Goal: Book appointment/travel/reservation

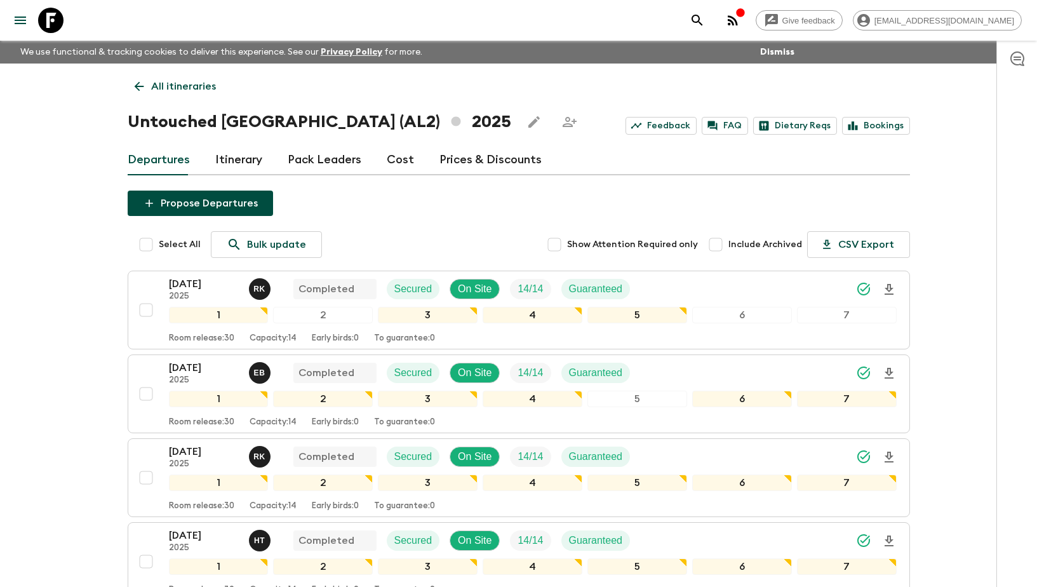
scroll to position [505, 0]
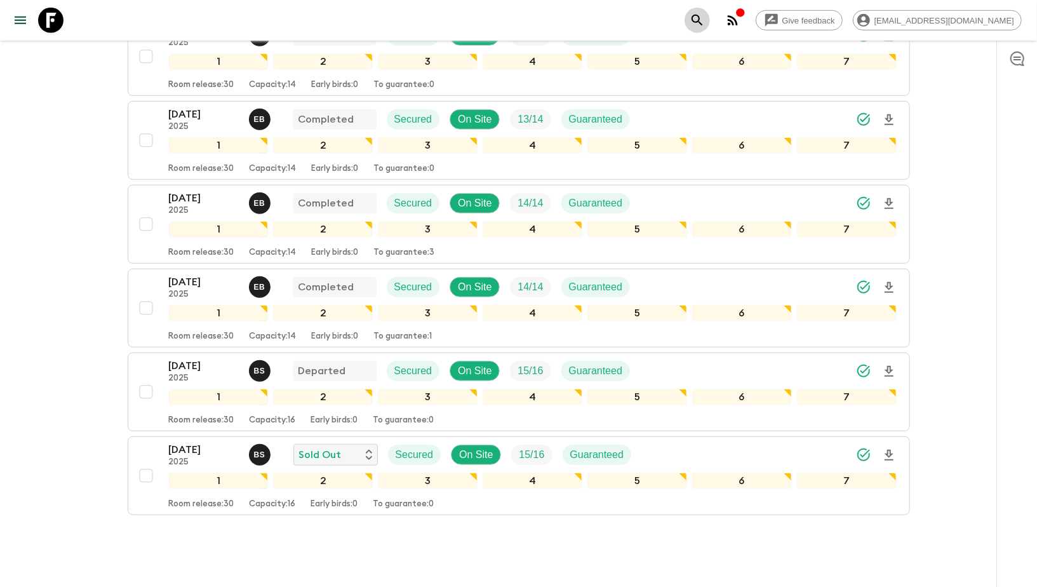
click at [705, 18] on icon "search adventures" at bounding box center [697, 20] width 15 height 15
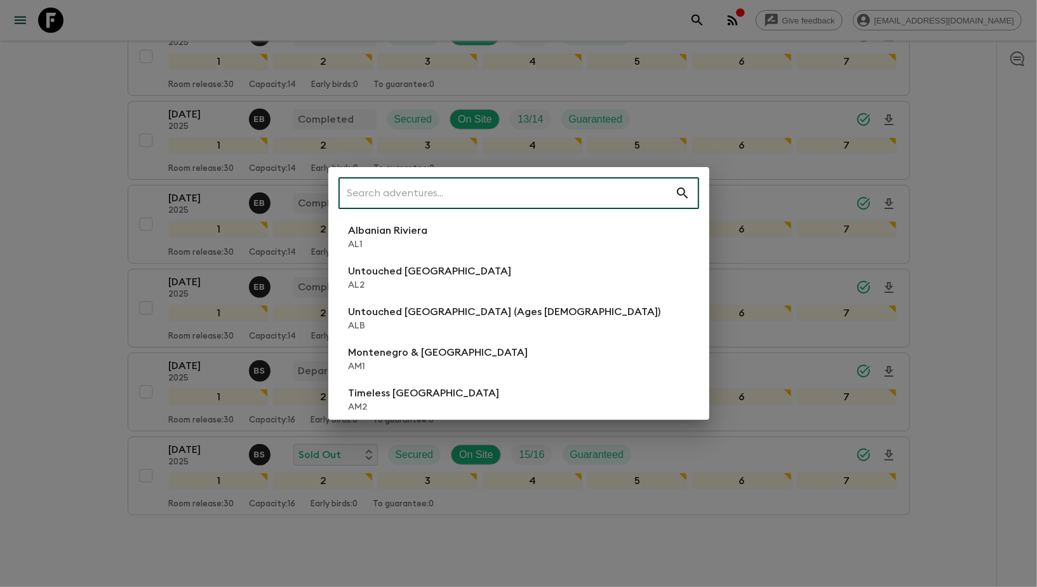
click at [414, 198] on input "text" at bounding box center [507, 193] width 337 height 36
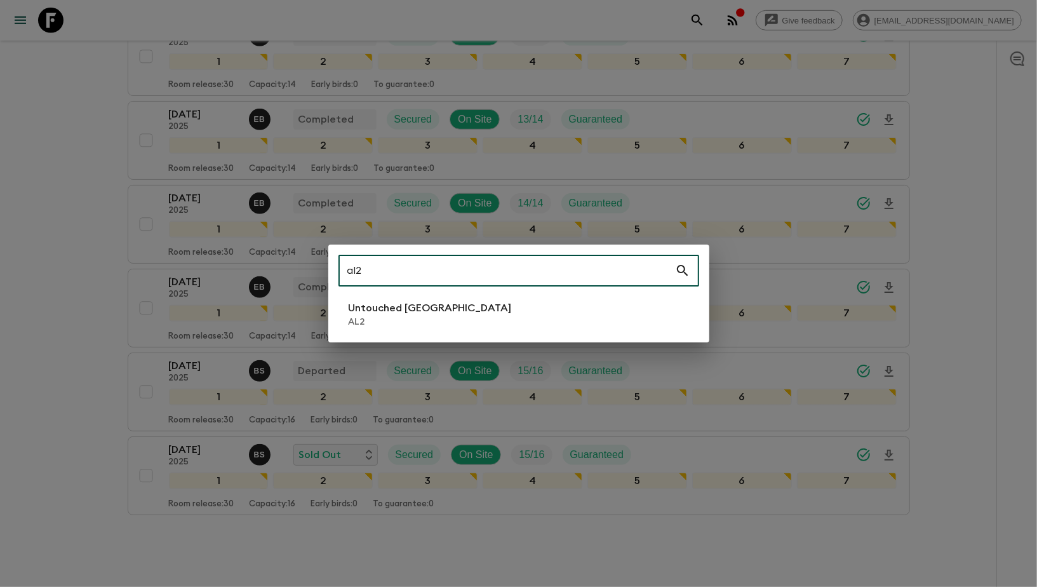
type input "al2"
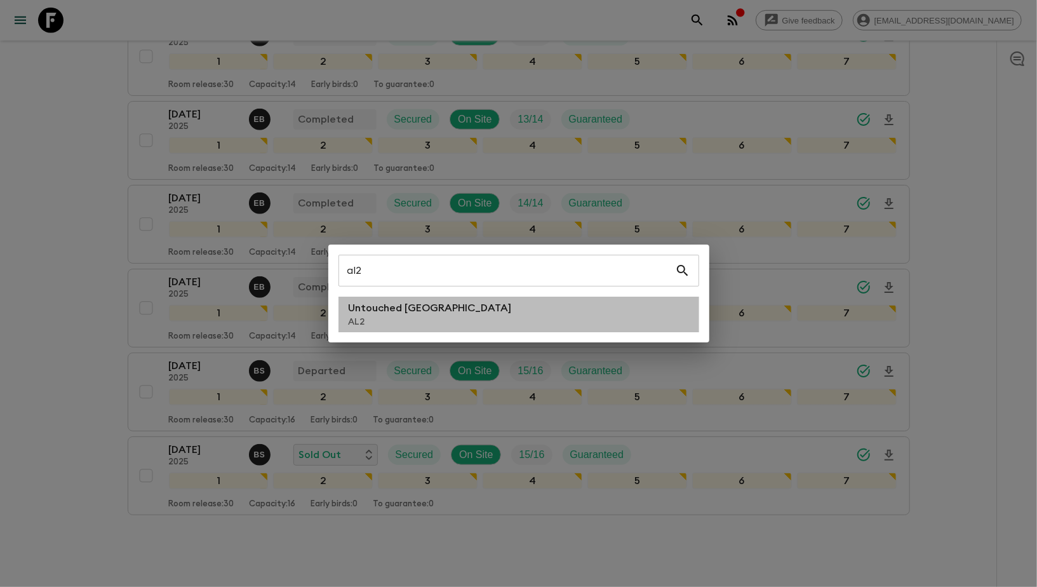
click at [404, 300] on p "Untouched [GEOGRAPHIC_DATA]" at bounding box center [430, 307] width 163 height 15
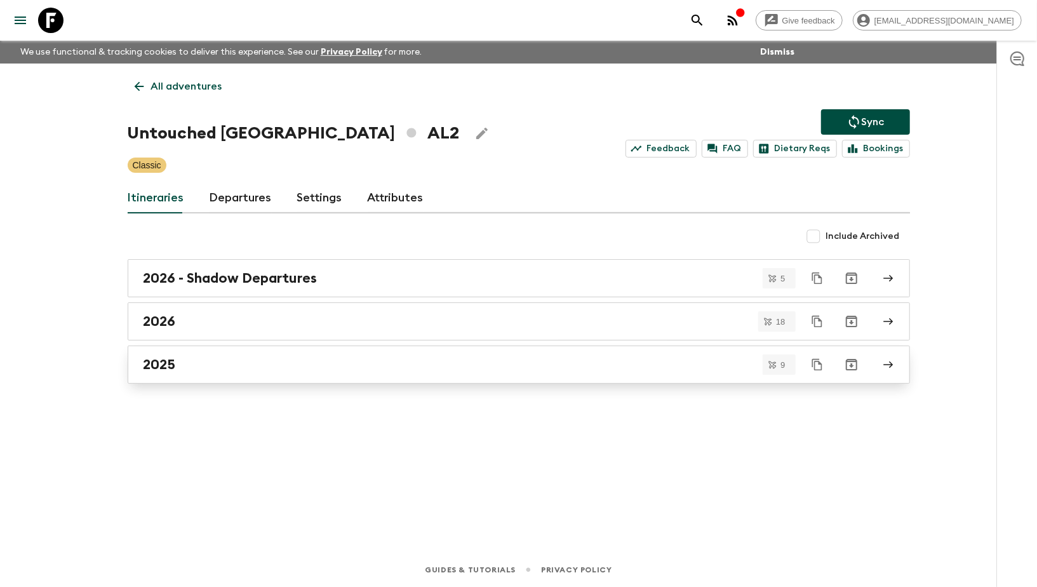
click at [206, 358] on div "2025" at bounding box center [507, 364] width 727 height 17
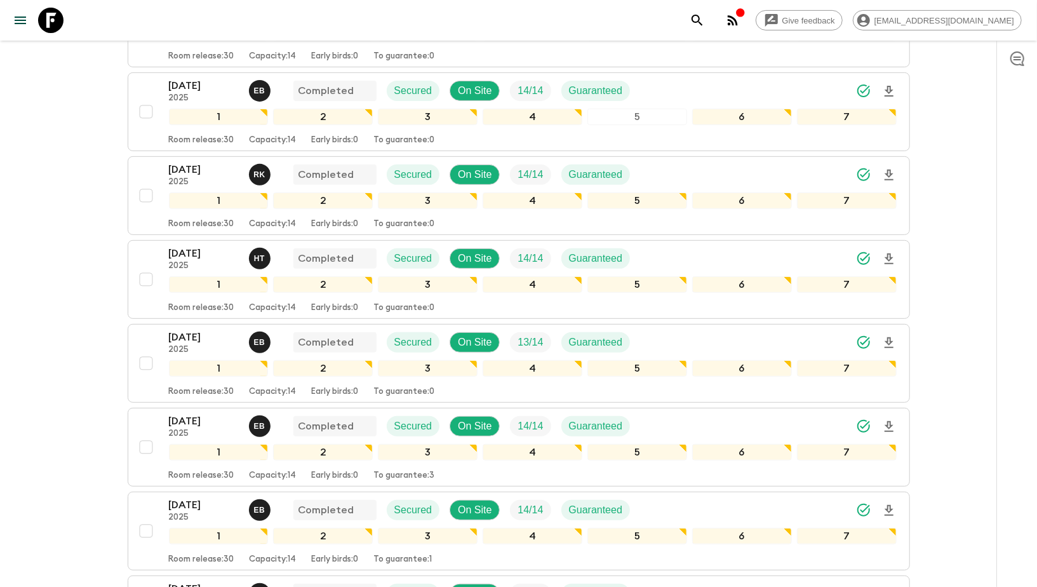
scroll to position [537, 0]
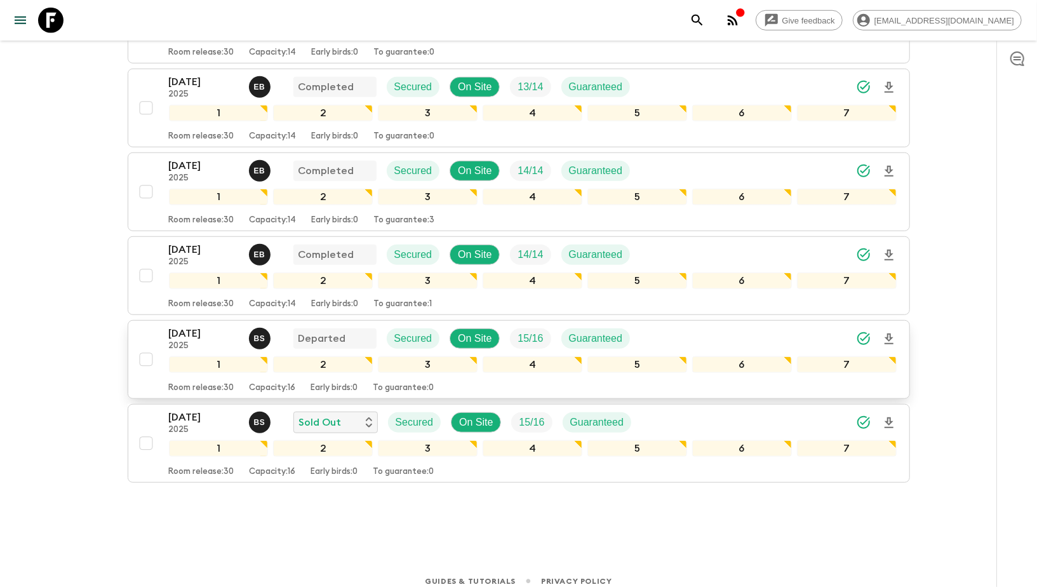
click at [182, 326] on p "[DATE]" at bounding box center [204, 333] width 70 height 15
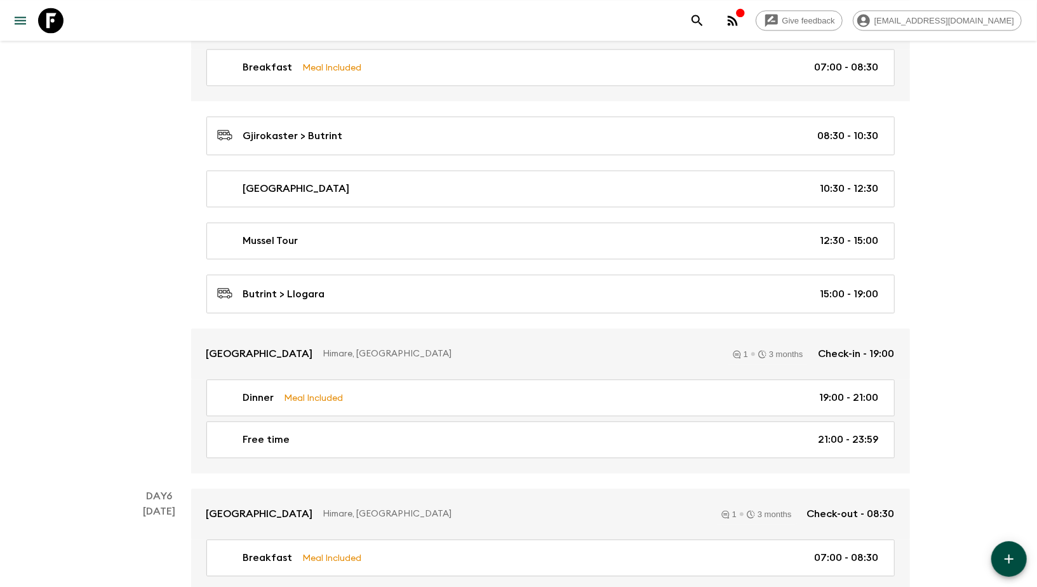
scroll to position [1827, 0]
